Goal: Transaction & Acquisition: Purchase product/service

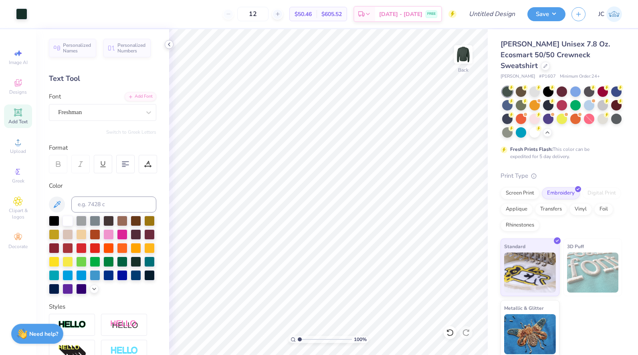
click at [169, 45] on polyline at bounding box center [169, 44] width 2 height 3
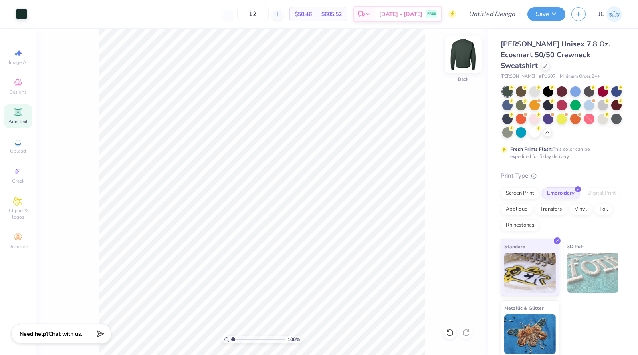
click at [463, 58] on img at bounding box center [463, 54] width 32 height 32
click at [468, 55] on img at bounding box center [463, 54] width 32 height 32
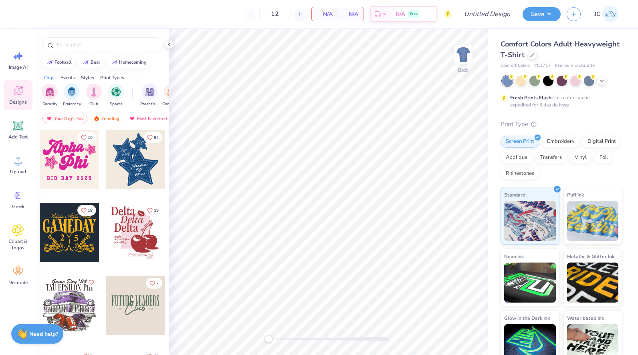
click at [196, 28] on div "12 N/A Per Item N/A Total Est. Delivery N/A Free Design Title Save JC Image AI …" at bounding box center [319, 177] width 638 height 355
click at [536, 58] on div at bounding box center [532, 54] width 9 height 9
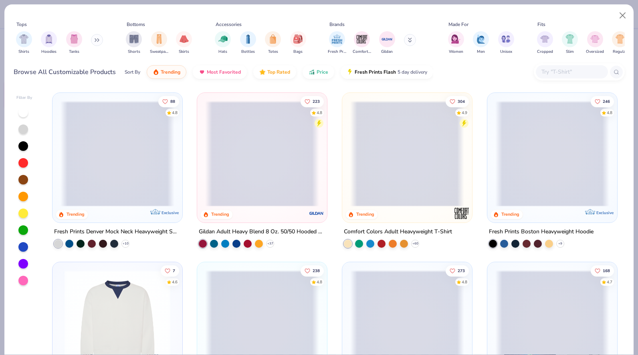
click at [499, 81] on div "Browse All Customizable Products Sort By Trending Most Favorited Top Rated Pric…" at bounding box center [319, 72] width 611 height 22
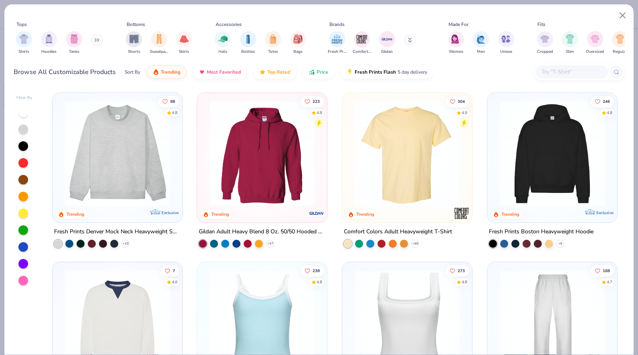
click at [414, 125] on div at bounding box center [293, 154] width 341 height 106
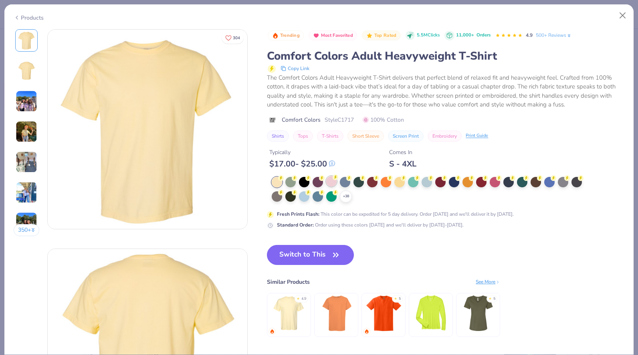
click at [332, 180] on div at bounding box center [331, 181] width 10 height 10
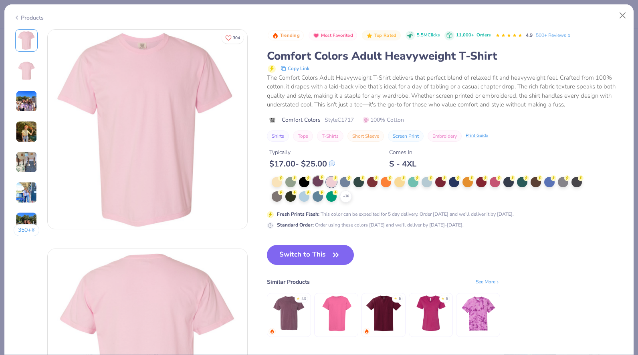
click at [321, 179] on circle at bounding box center [322, 178] width 6 height 6
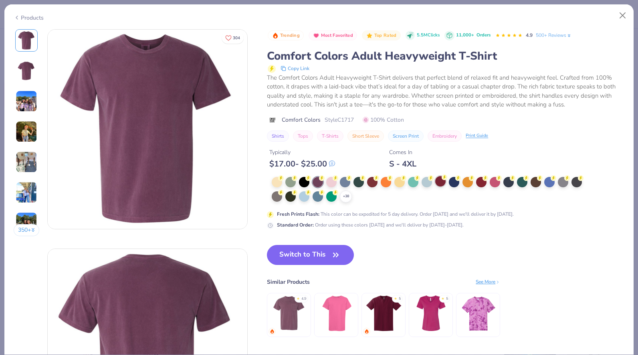
click at [438, 184] on div at bounding box center [440, 181] width 10 height 10
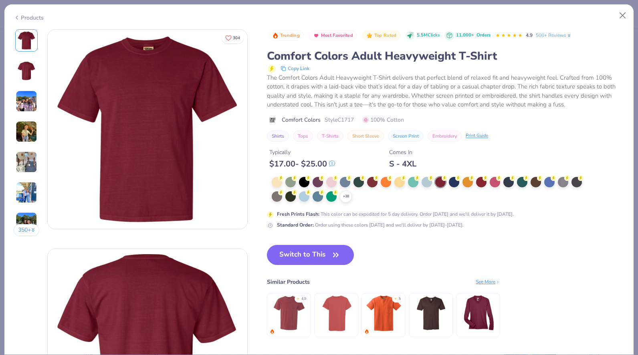
click at [455, 188] on div "+ 38" at bounding box center [430, 190] width 316 height 26
click at [455, 185] on div at bounding box center [454, 181] width 10 height 10
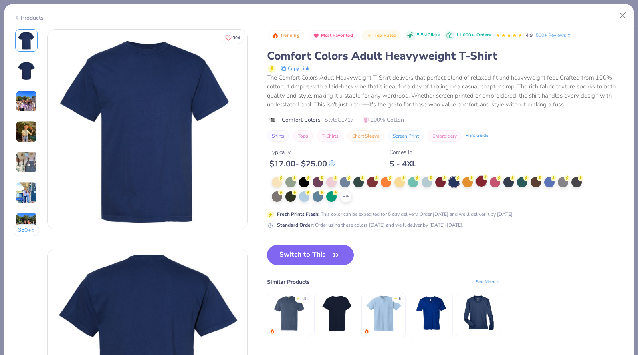
click at [484, 178] on circle at bounding box center [485, 178] width 6 height 6
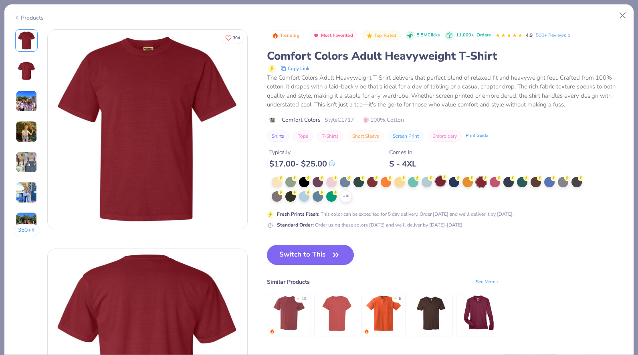
click at [442, 179] on div at bounding box center [440, 181] width 10 height 10
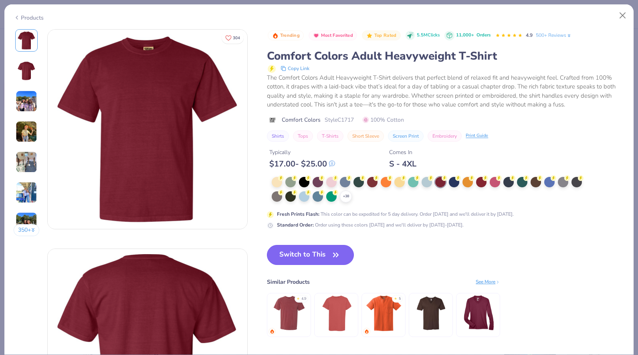
click at [325, 251] on button "Switch to This" at bounding box center [310, 255] width 87 height 20
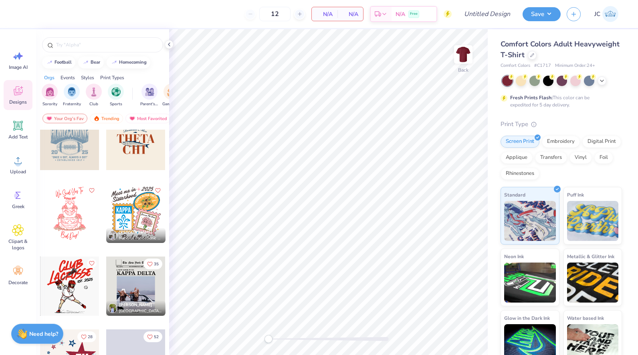
scroll to position [539, 0]
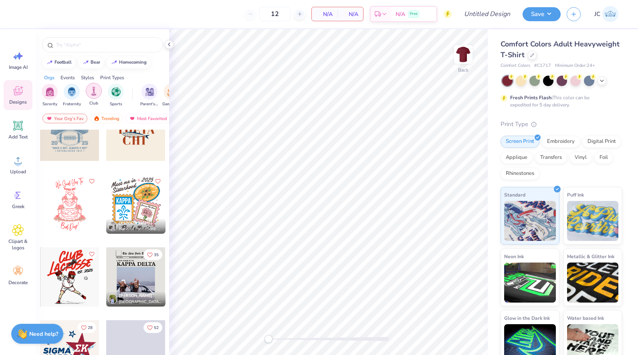
click at [95, 89] on img "filter for Club" at bounding box center [93, 91] width 9 height 9
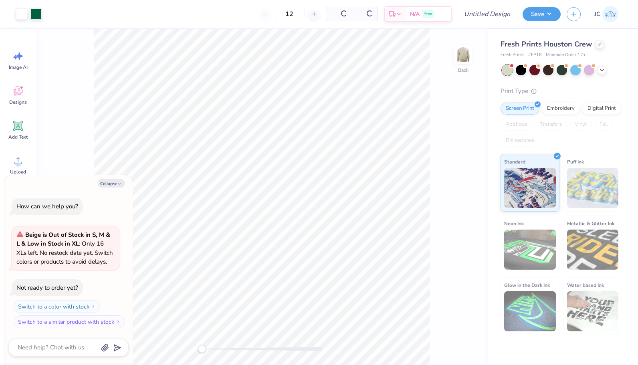
type textarea "x"
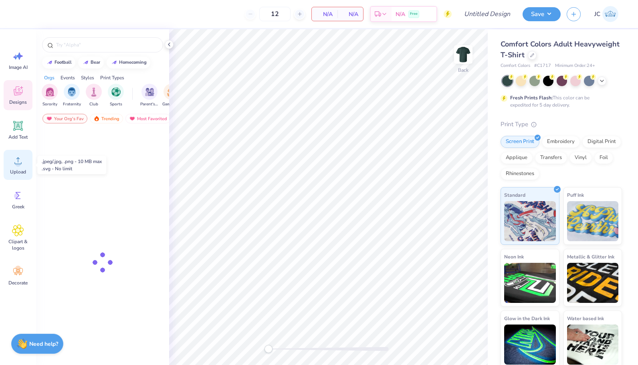
click at [15, 172] on span "Upload" at bounding box center [18, 172] width 16 height 6
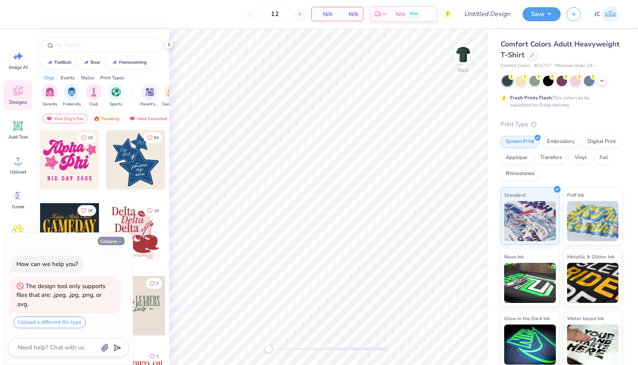
click at [121, 242] on polyline "button" at bounding box center [120, 241] width 2 height 1
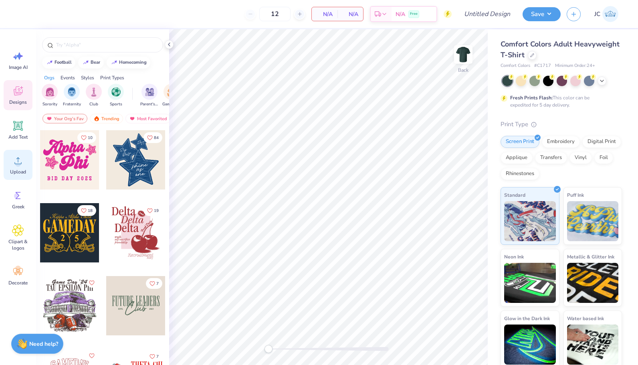
click at [17, 164] on icon at bounding box center [17, 160] width 7 height 7
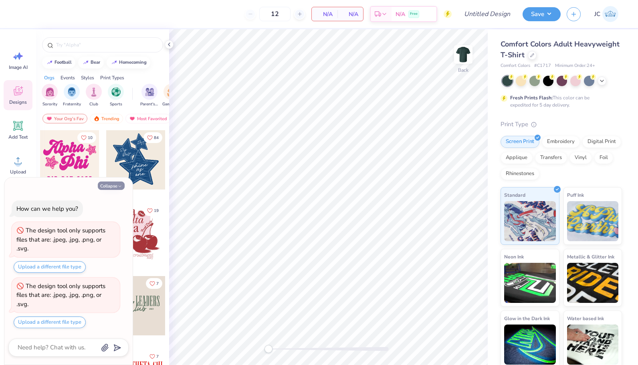
click at [119, 187] on icon "button" at bounding box center [119, 186] width 5 height 5
type textarea "x"
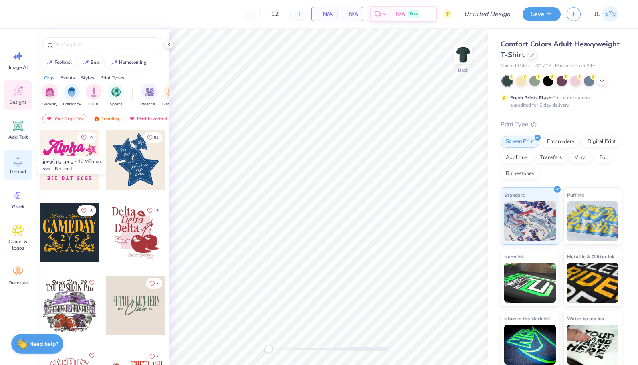
click at [20, 163] on circle at bounding box center [18, 164] width 6 height 6
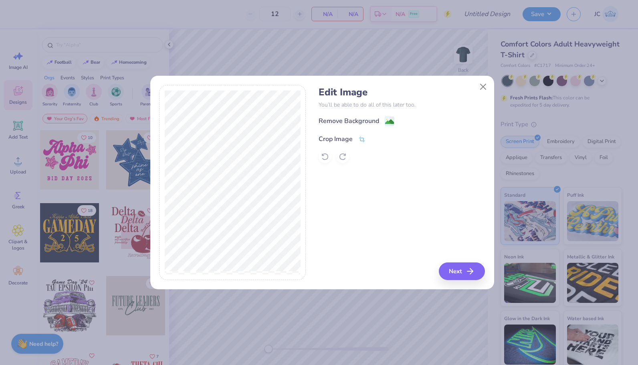
click at [359, 136] on icon at bounding box center [361, 139] width 7 height 7
click at [396, 145] on div "Remove Background Crop Image" at bounding box center [402, 139] width 166 height 47
click at [376, 137] on polyline at bounding box center [374, 138] width 3 height 2
click at [458, 273] on button "Next" at bounding box center [463, 271] width 46 height 18
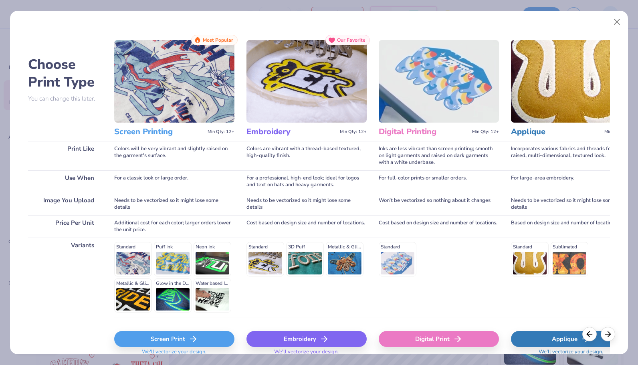
click at [214, 334] on div "Screen Print" at bounding box center [174, 339] width 120 height 16
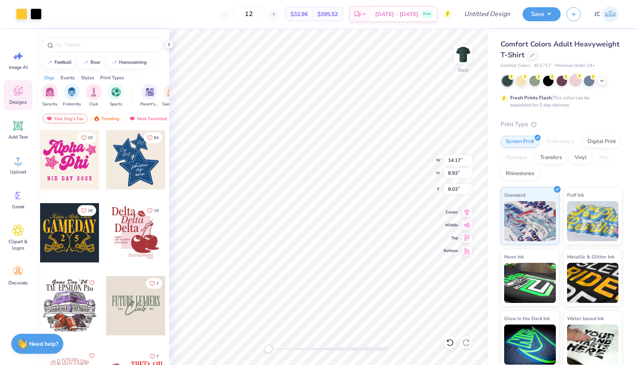
click at [577, 77] on icon at bounding box center [580, 76] width 6 height 6
click at [523, 80] on div at bounding box center [521, 80] width 10 height 10
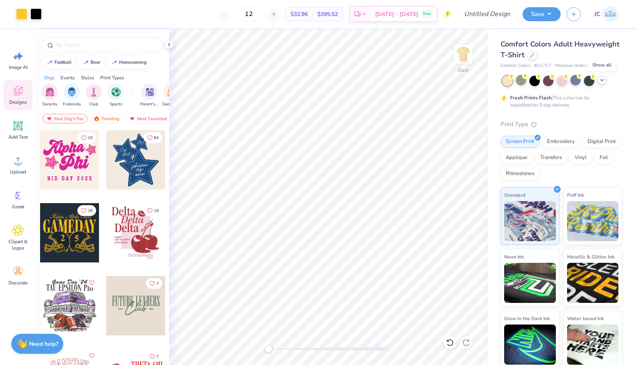
click at [603, 80] on polyline at bounding box center [601, 80] width 3 height 2
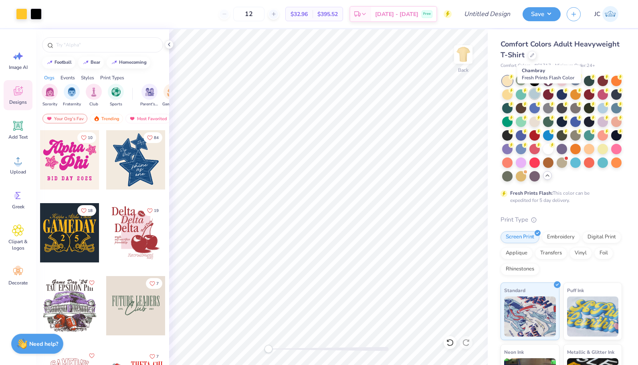
click at [540, 95] on div at bounding box center [534, 94] width 10 height 10
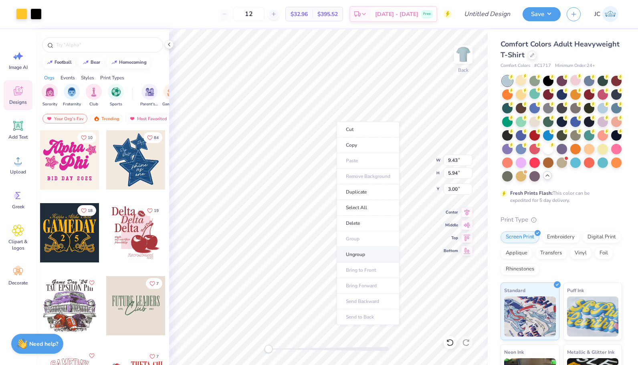
click at [369, 254] on li "Ungroup" at bounding box center [368, 255] width 63 height 16
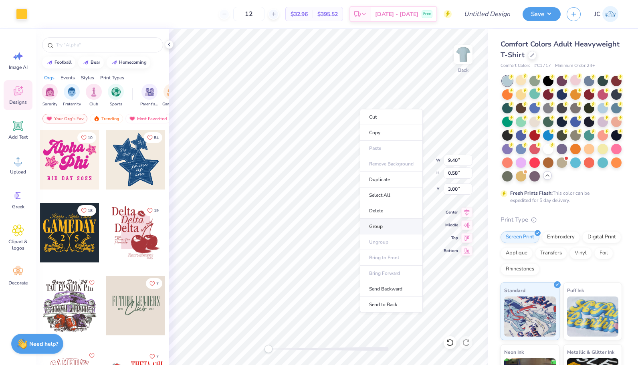
click at [372, 225] on li "Group" at bounding box center [391, 227] width 63 height 16
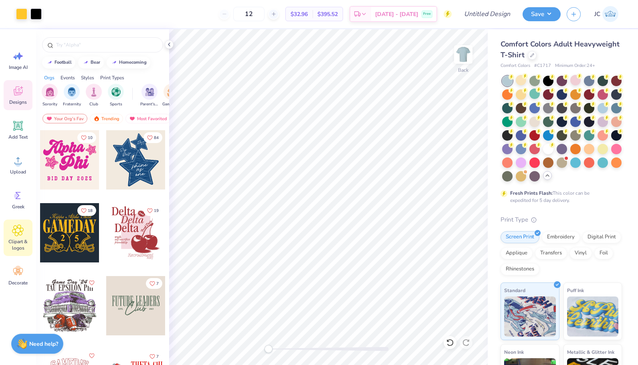
click at [14, 232] on icon at bounding box center [18, 230] width 12 height 12
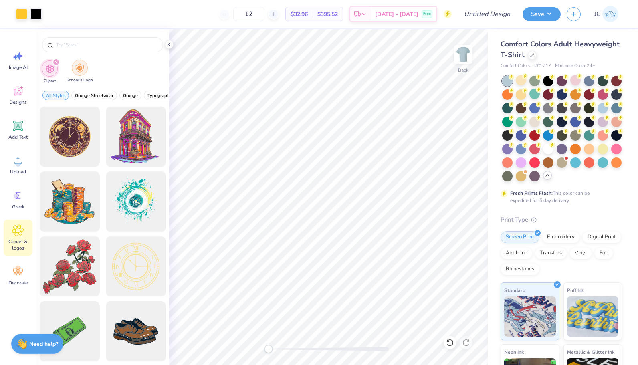
click at [77, 69] on img "filter for School's Logo" at bounding box center [79, 67] width 9 height 9
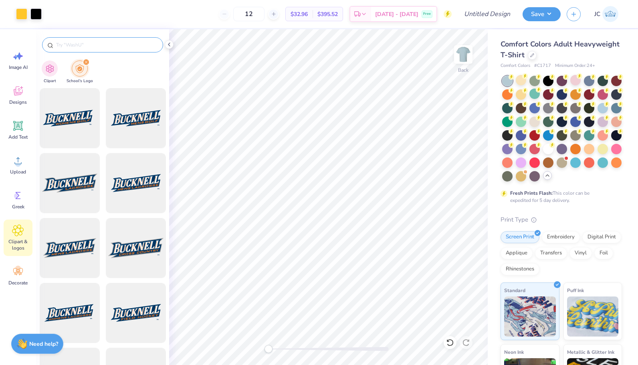
click at [94, 44] on input "text" at bounding box center [106, 45] width 103 height 8
type input "ndsu"
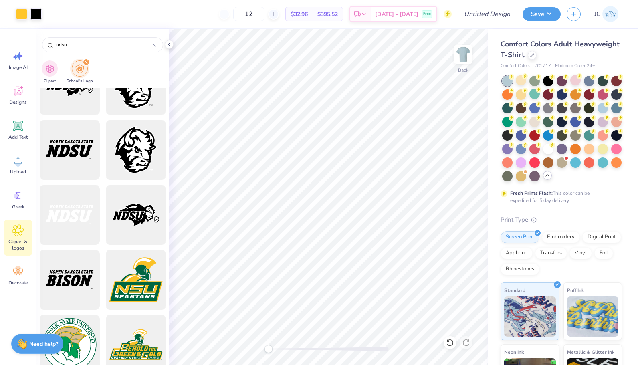
scroll to position [748, 0]
click at [133, 222] on div at bounding box center [136, 214] width 66 height 66
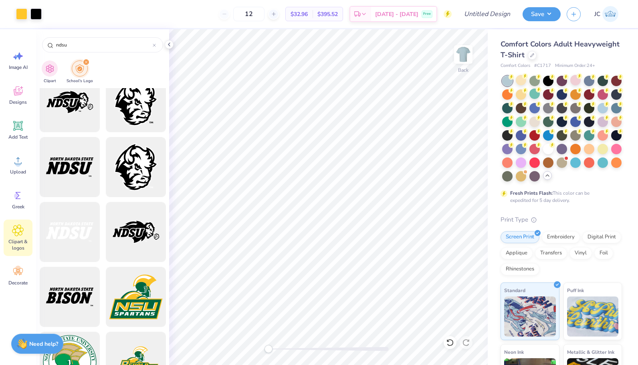
scroll to position [731, 0]
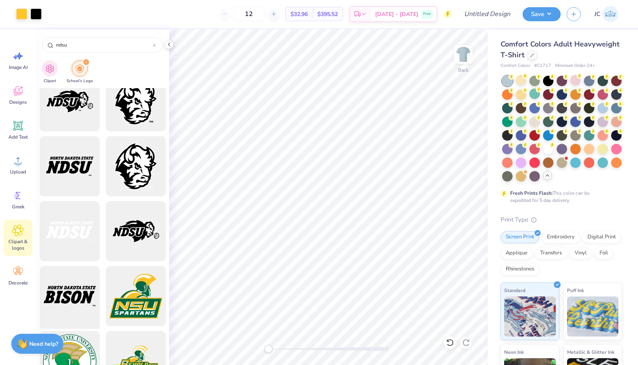
click at [85, 292] on div at bounding box center [69, 296] width 66 height 66
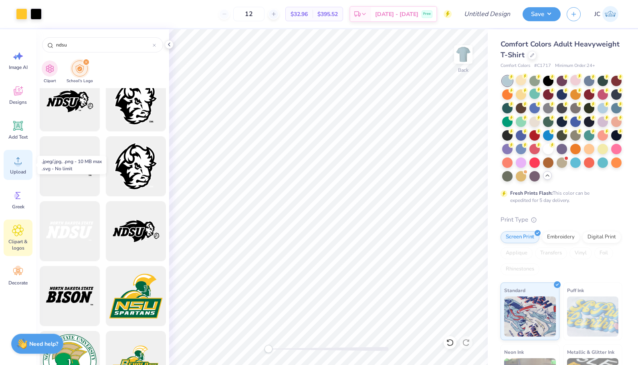
click at [20, 169] on span "Upload" at bounding box center [18, 172] width 16 height 6
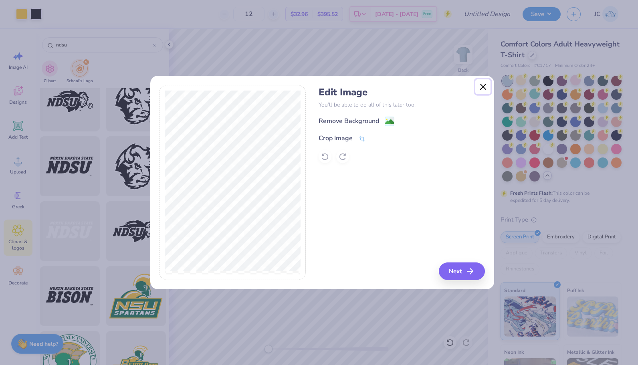
click at [485, 85] on button "Close" at bounding box center [482, 86] width 15 height 15
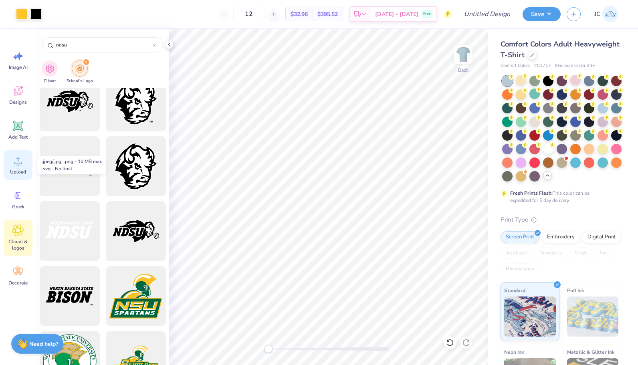
click at [21, 169] on span "Upload" at bounding box center [18, 172] width 16 height 6
